Goal: Transaction & Acquisition: Purchase product/service

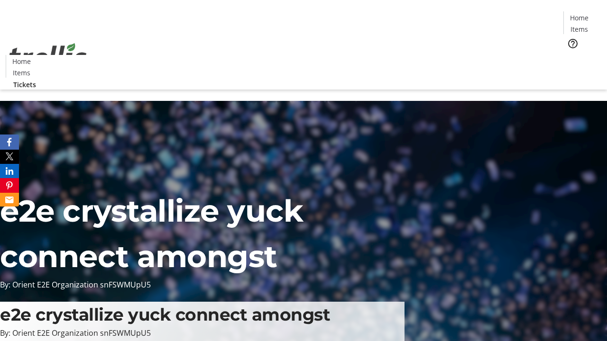
click at [571, 55] on span "Tickets" at bounding box center [582, 60] width 23 height 10
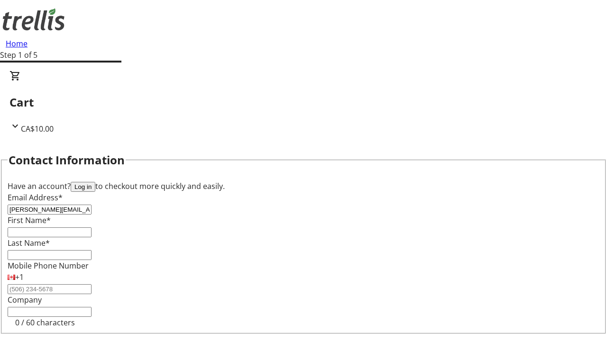
type input "[PERSON_NAME][EMAIL_ADDRESS][DOMAIN_NAME]"
type input "[PERSON_NAME]"
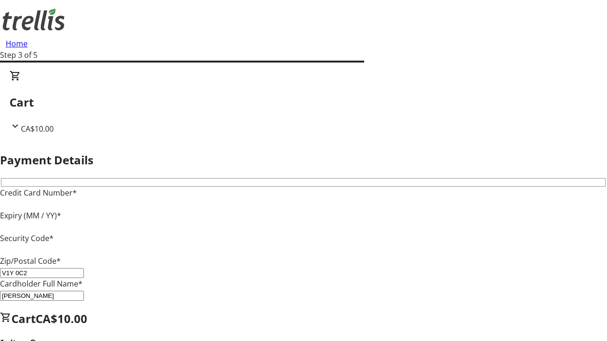
type input "V1Y 0C2"
